Goal: Task Accomplishment & Management: Manage account settings

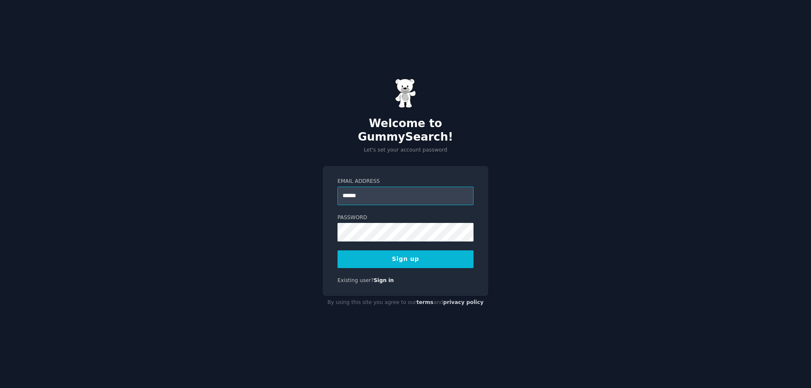
type input "**********"
click at [337, 250] on button "Sign up" at bounding box center [405, 259] width 136 height 18
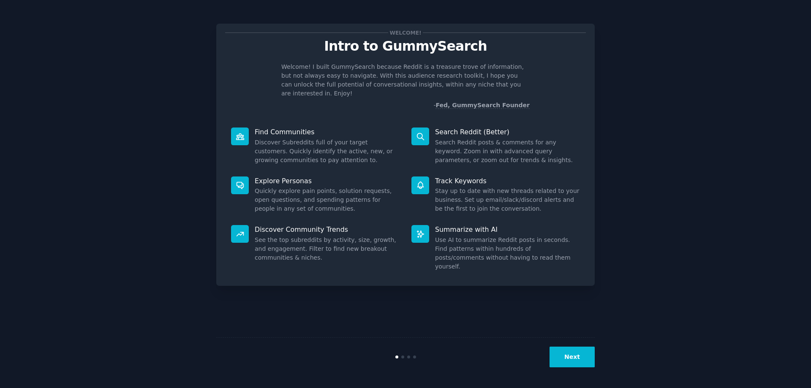
click at [566, 359] on button "Next" at bounding box center [571, 357] width 45 height 21
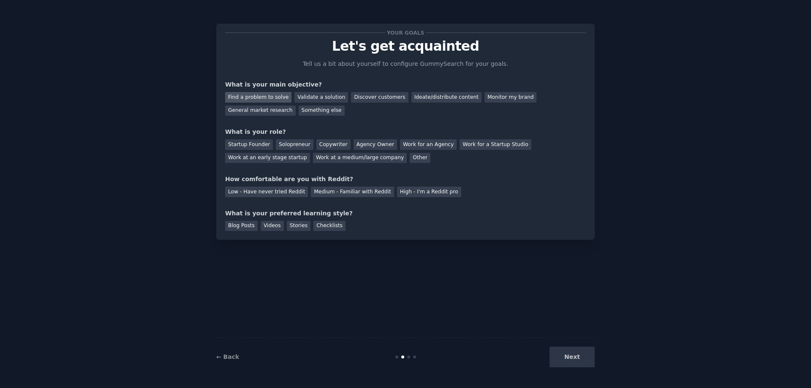
click at [269, 97] on div "Find a problem to solve" at bounding box center [258, 97] width 66 height 11
click at [308, 96] on div "Validate a solution" at bounding box center [321, 97] width 54 height 11
click at [277, 99] on div "Find a problem to solve" at bounding box center [258, 97] width 66 height 11
click at [285, 147] on div "Solopreneur" at bounding box center [294, 144] width 37 height 11
click at [334, 195] on div "Medium - Familiar with Reddit" at bounding box center [352, 192] width 83 height 11
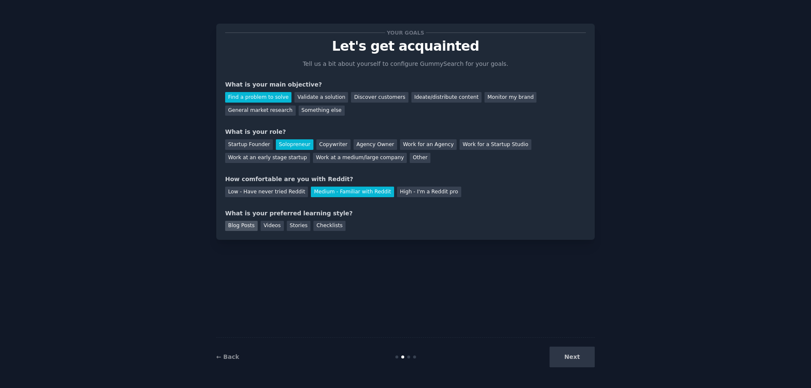
click at [240, 229] on div "Blog Posts" at bounding box center [241, 226] width 33 height 11
click at [576, 360] on button "Next" at bounding box center [571, 357] width 45 height 21
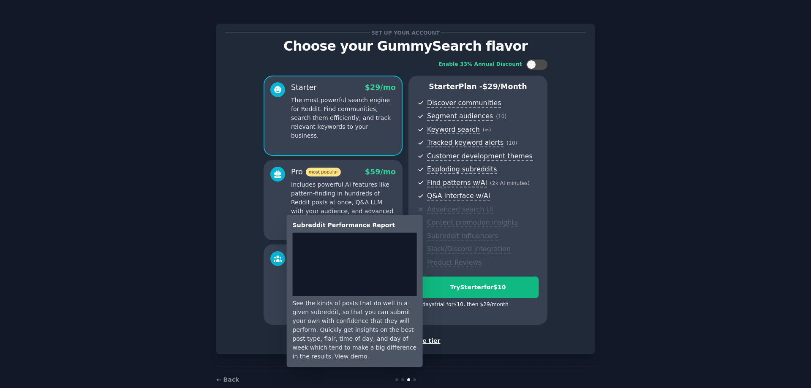
scroll to position [17, 0]
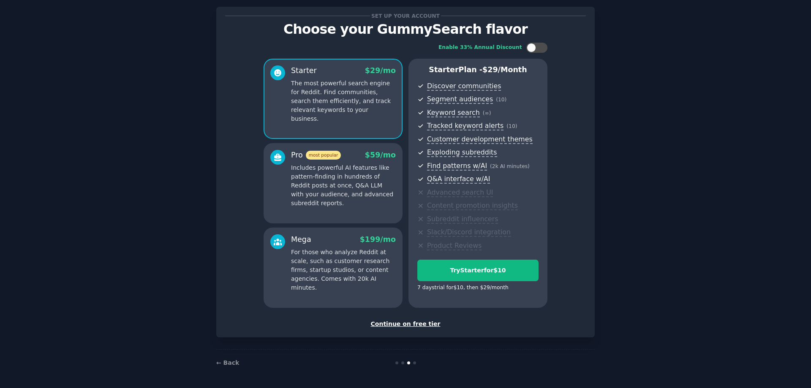
click at [424, 326] on div "Continue on free tier" at bounding box center [405, 324] width 361 height 9
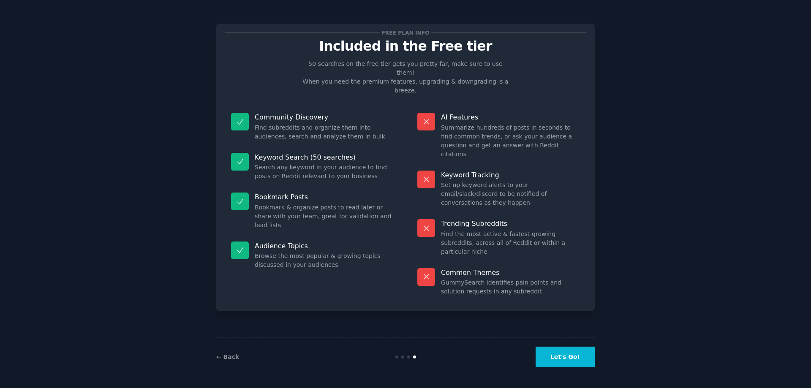
click at [559, 357] on button "Let's Go!" at bounding box center [565, 357] width 59 height 21
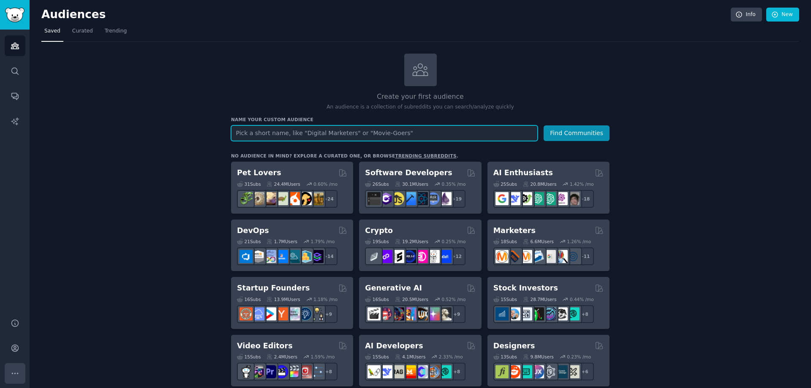
click at [23, 369] on button "More" at bounding box center [15, 373] width 21 height 21
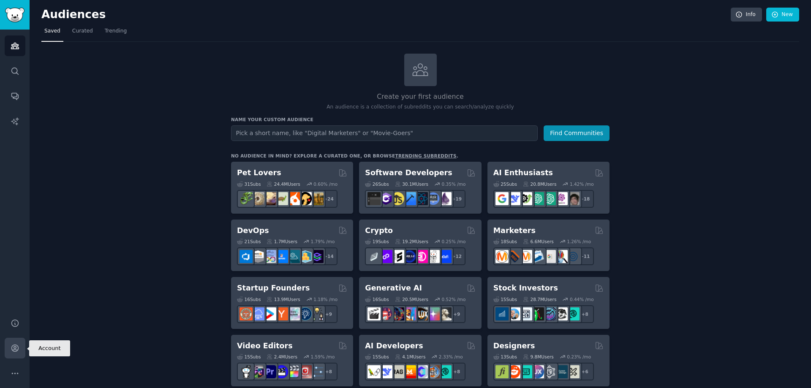
click at [13, 356] on link "Account" at bounding box center [15, 348] width 21 height 21
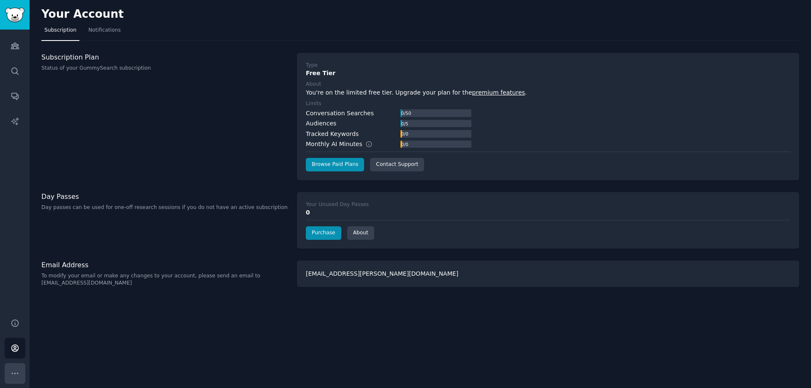
click at [9, 369] on button "More" at bounding box center [15, 373] width 21 height 21
click at [17, 323] on icon "Sidebar" at bounding box center [15, 323] width 9 height 9
